Goal: Information Seeking & Learning: Find specific page/section

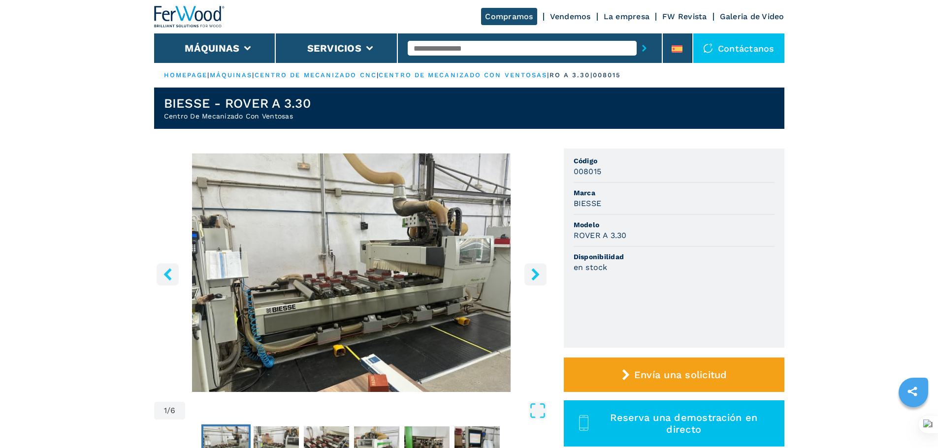
click at [451, 45] on input "text" at bounding box center [522, 48] width 229 height 15
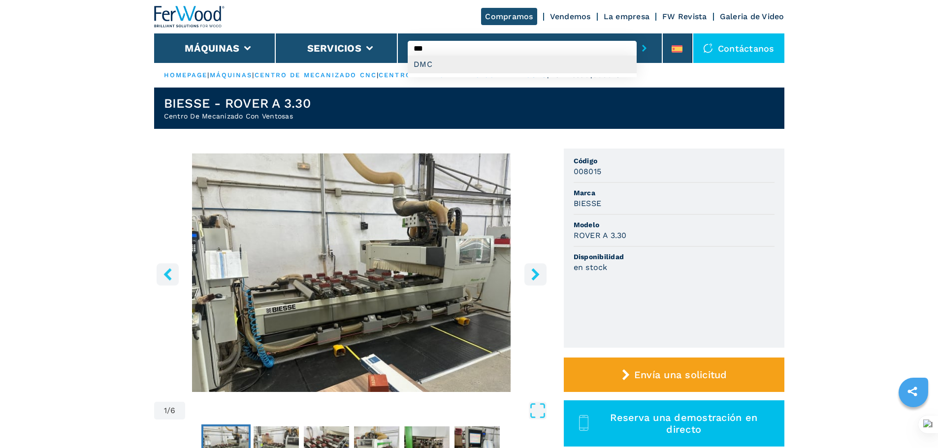
click at [435, 70] on div "DMC" at bounding box center [522, 65] width 229 height 18
type input "***"
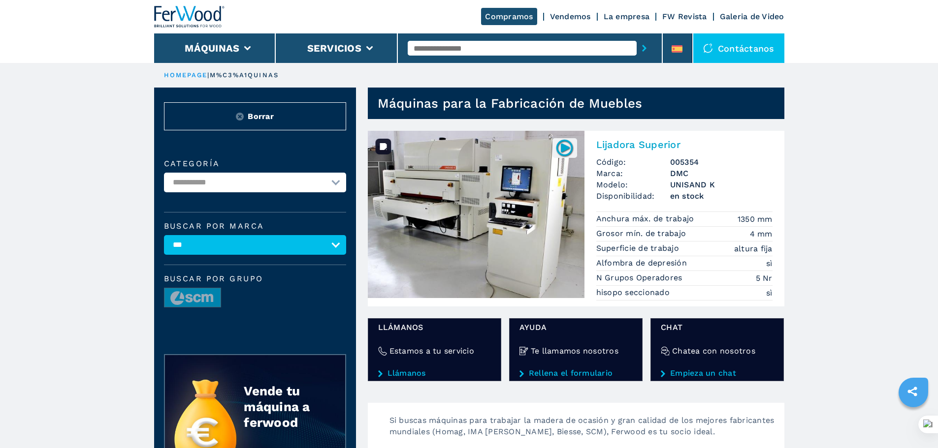
click at [524, 207] on img at bounding box center [476, 214] width 217 height 167
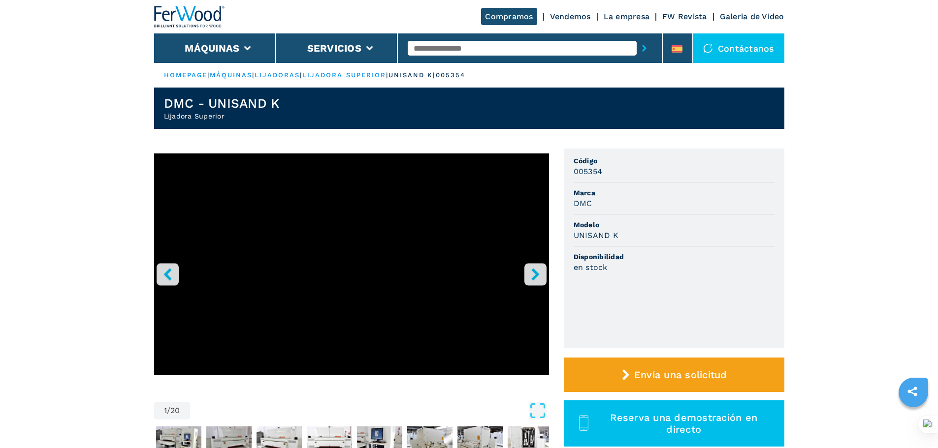
click at [426, 48] on input "text" at bounding box center [522, 48] width 229 height 15
click at [437, 49] on input "text" at bounding box center [522, 48] width 229 height 15
click at [429, 54] on input "text" at bounding box center [522, 48] width 229 height 15
click at [426, 47] on input "text" at bounding box center [522, 48] width 229 height 15
click at [439, 43] on input "text" at bounding box center [522, 48] width 229 height 15
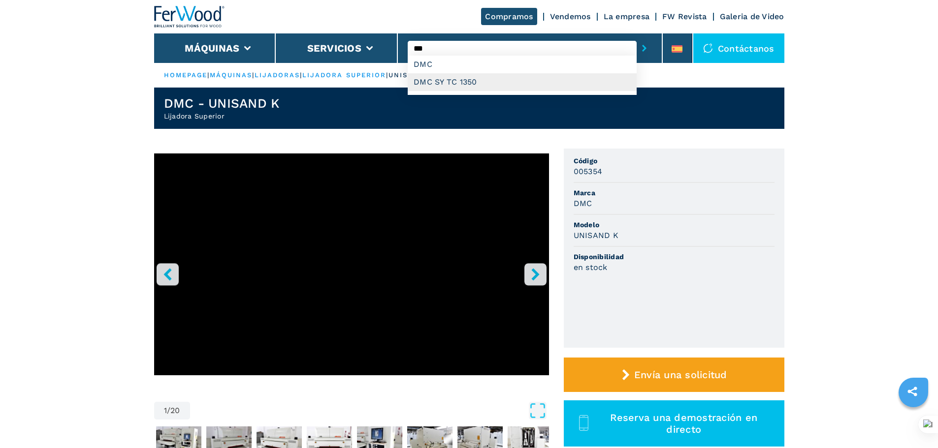
click at [437, 86] on div "DMC SY TC 1350" at bounding box center [522, 82] width 229 height 18
type input "**********"
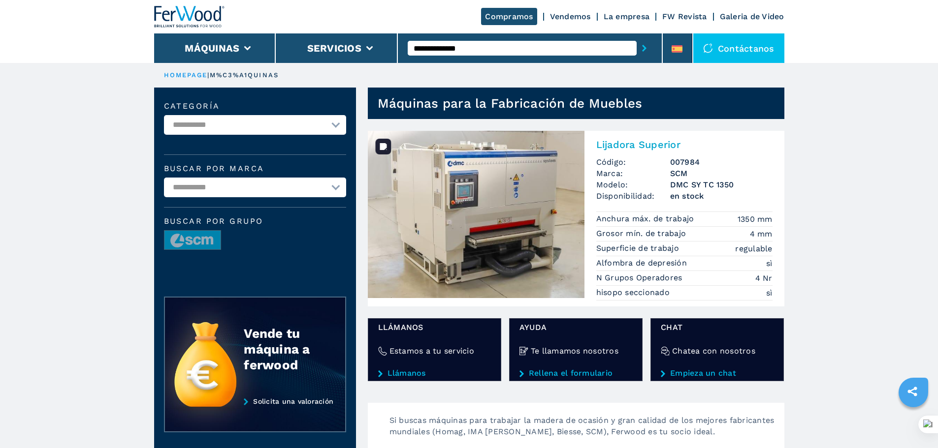
click at [448, 189] on img at bounding box center [476, 214] width 217 height 167
